Goal: Check status

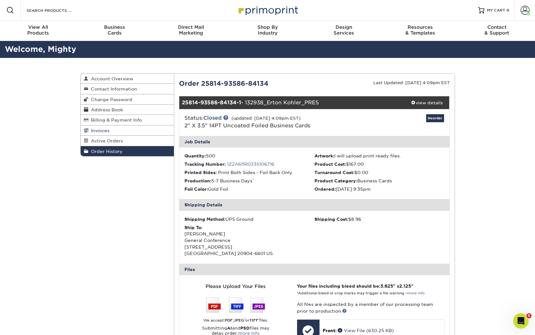
click at [104, 130] on span "Invoices" at bounding box center [98, 130] width 21 height 5
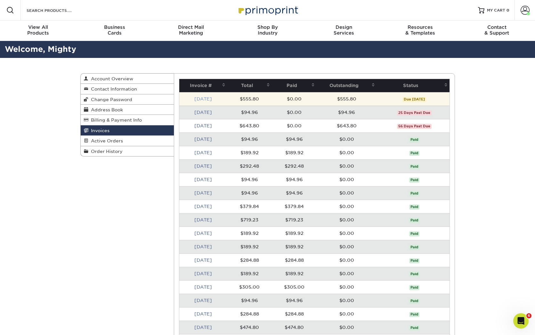
click at [205, 99] on link "[DATE]" at bounding box center [203, 98] width 18 height 5
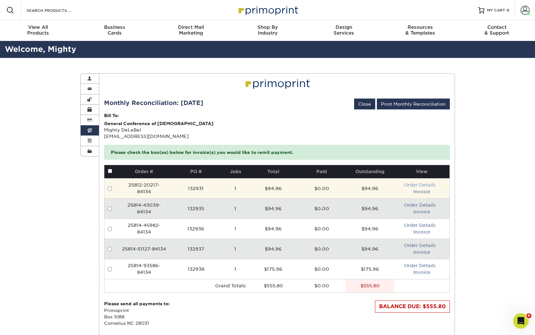
click at [424, 184] on link "Order Details" at bounding box center [419, 184] width 31 height 5
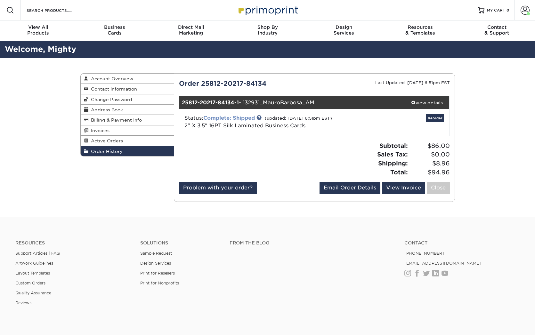
click at [222, 116] on link "Complete: Shipped" at bounding box center [229, 118] width 52 height 6
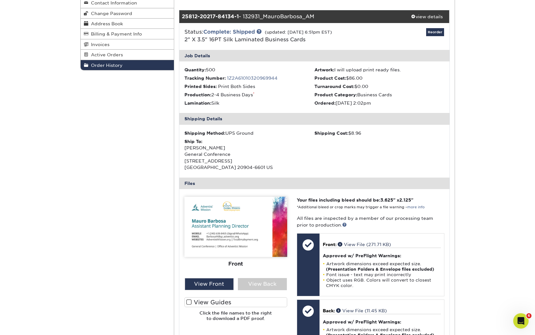
scroll to position [85, 0]
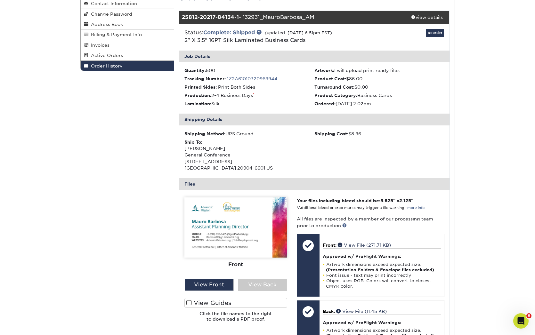
click at [205, 221] on img at bounding box center [235, 227] width 103 height 60
click at [219, 223] on img at bounding box center [235, 227] width 103 height 60
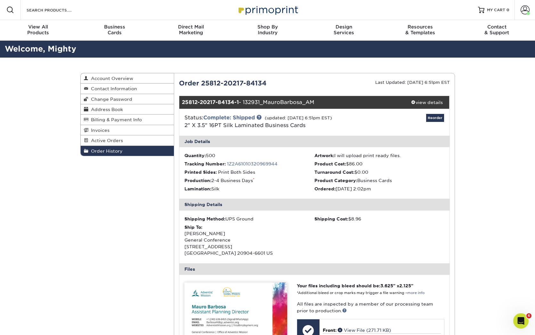
scroll to position [0, 0]
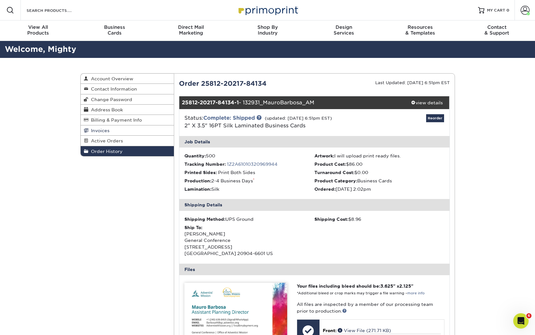
click at [107, 132] on span "Invoices" at bounding box center [98, 130] width 21 height 5
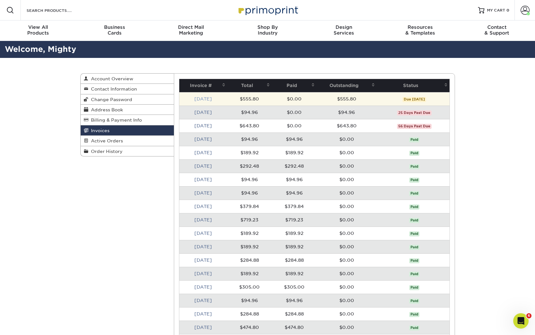
click at [210, 99] on link "[DATE]" at bounding box center [203, 98] width 18 height 5
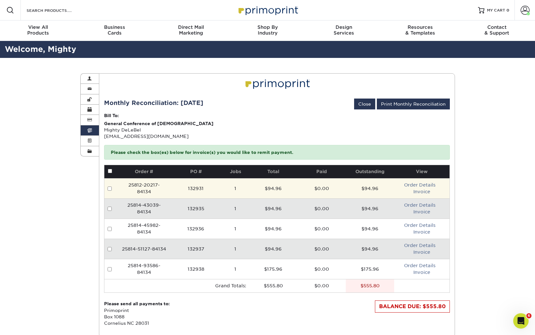
scroll to position [43, 0]
